Goal: Find specific page/section: Find specific page/section

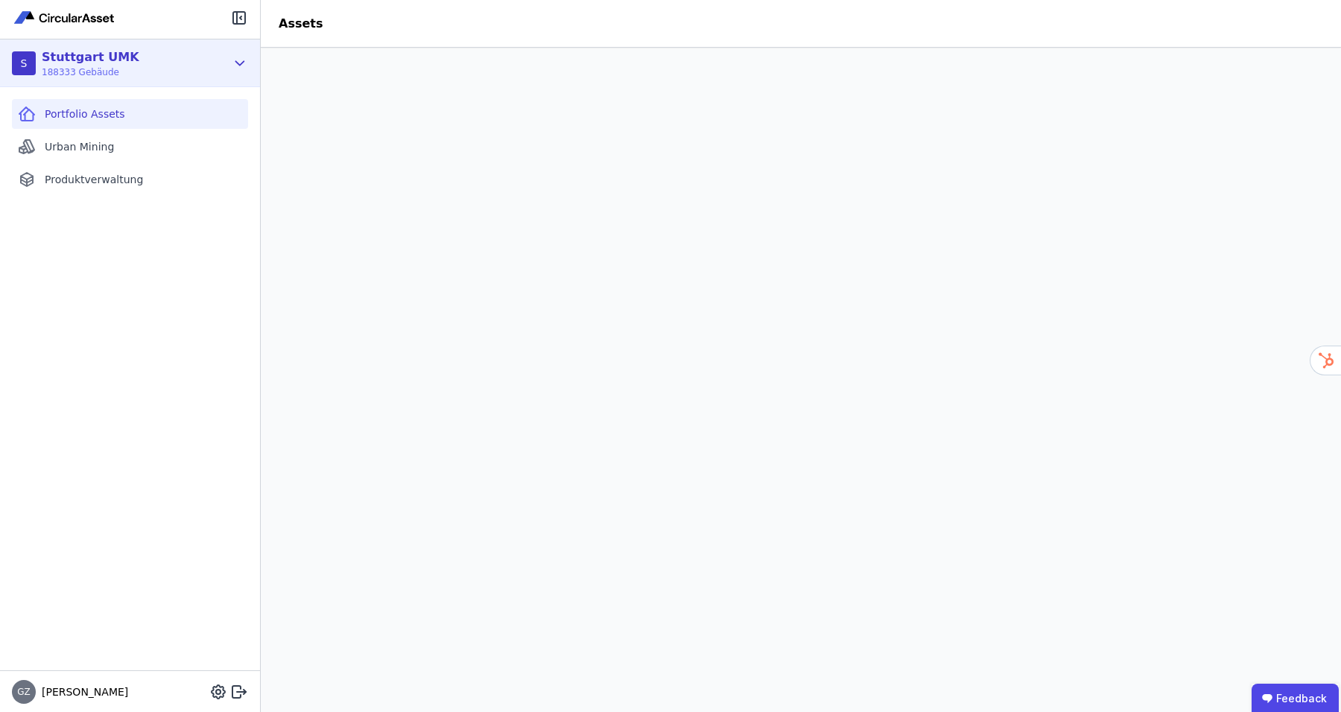
click at [223, 67] on div "S [GEOGRAPHIC_DATA] UMK 188333 Gebäude" at bounding box center [119, 63] width 214 height 30
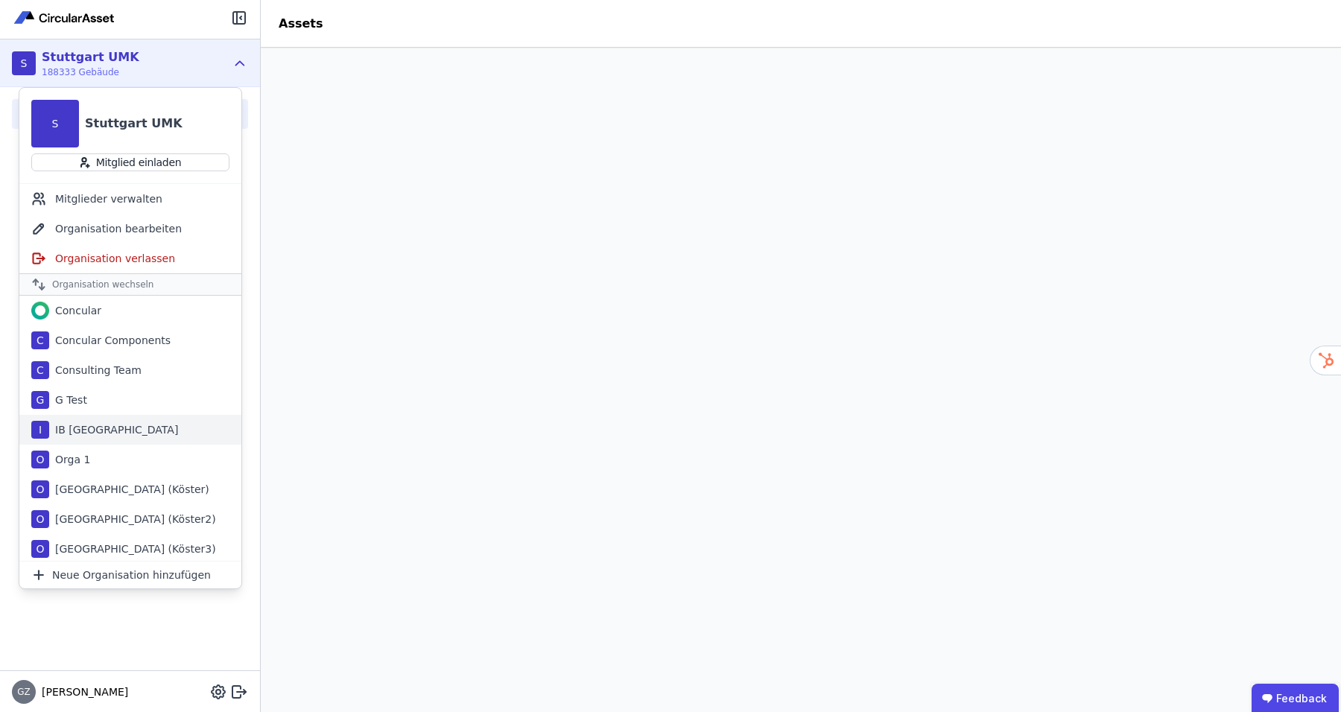
click at [90, 436] on div "I IB [GEOGRAPHIC_DATA]" at bounding box center [130, 430] width 222 height 30
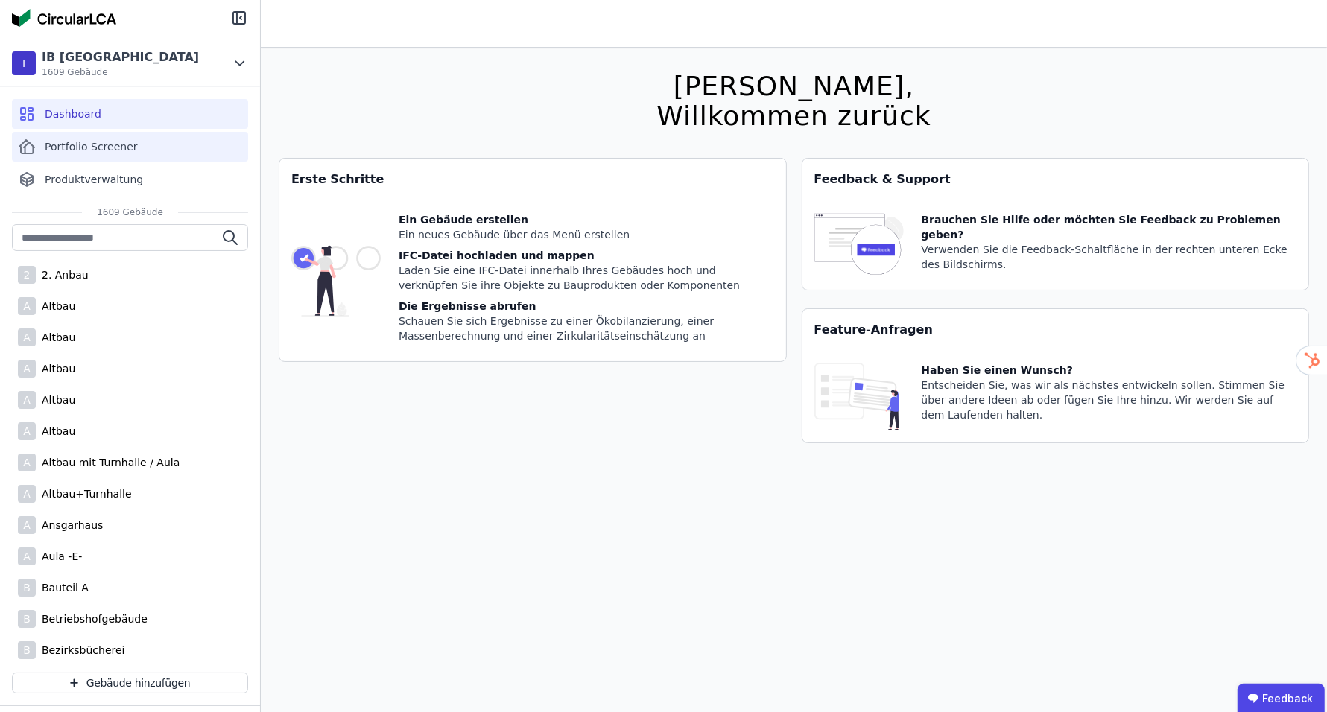
click at [94, 155] on div "Portfolio Screener" at bounding box center [130, 147] width 236 height 30
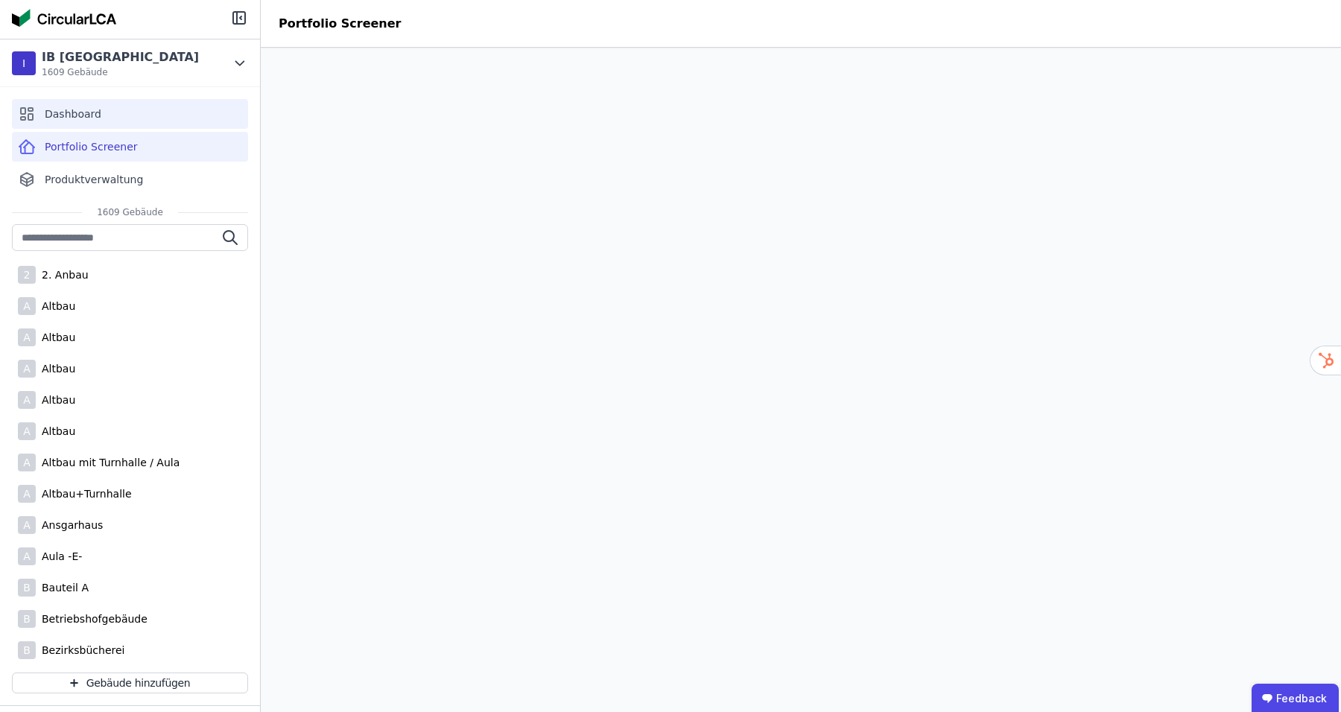
click at [79, 113] on span "Dashboard" at bounding box center [73, 114] width 57 height 15
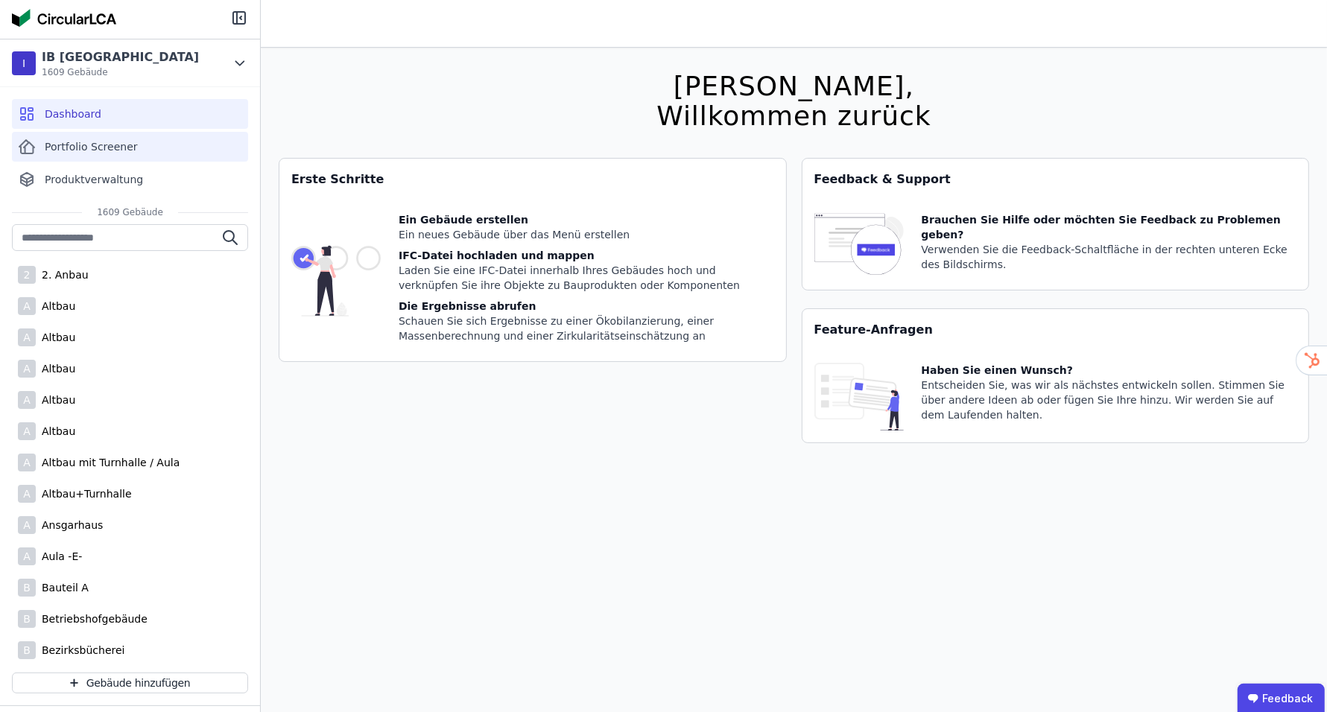
click at [84, 147] on span "Portfolio Screener" at bounding box center [91, 146] width 93 height 15
